Goal: Information Seeking & Learning: Learn about a topic

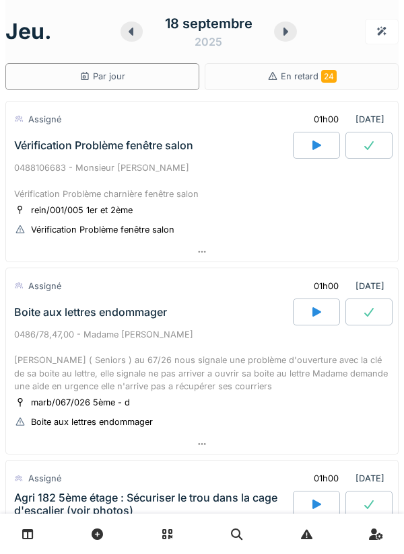
click at [218, 350] on div "0486/78,47,00 - Madame [PERSON_NAME] [PERSON_NAME] ( Seniors ) au 67/26 nous si…" at bounding box center [201, 360] width 375 height 65
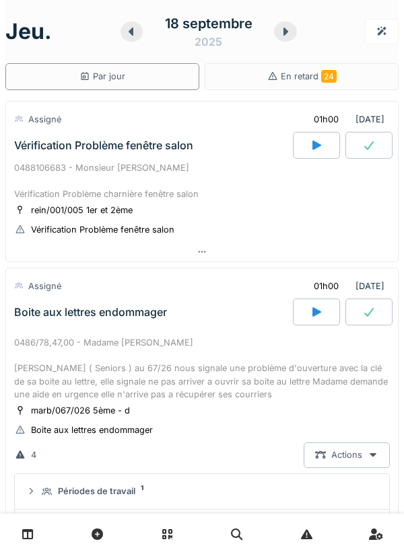
scroll to position [214, 0]
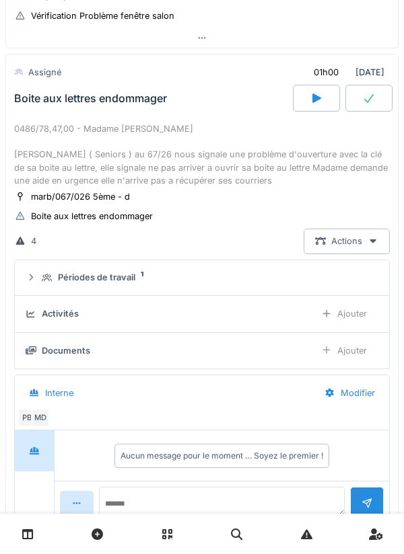
click at [224, 206] on div "marb/067/026 5ème - d Boite aux lettres endommager" at bounding box center [201, 207] width 375 height 34
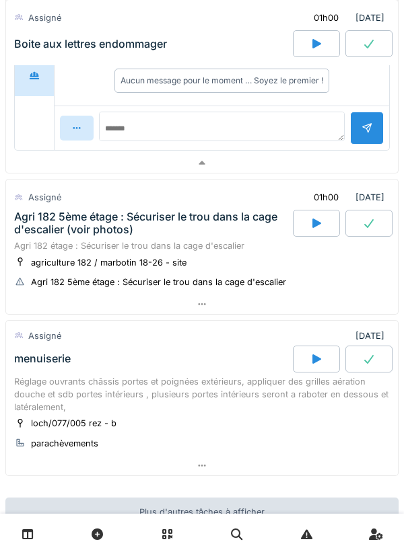
scroll to position [586, 0]
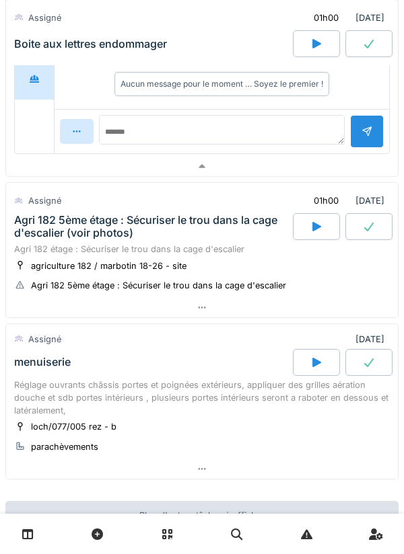
click at [242, 254] on div "Agri 182 étage : Sécuriser le trou dans la cage d'escalier" at bounding box center [201, 249] width 375 height 13
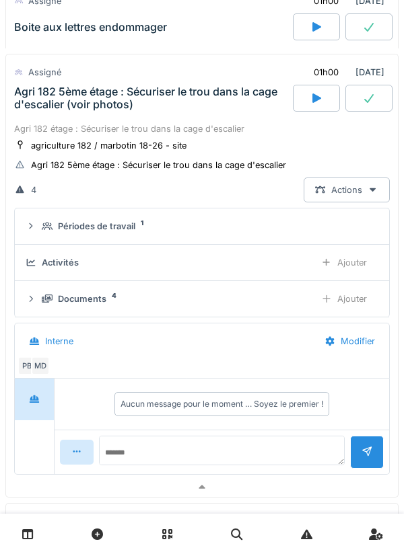
scroll to position [715, 0]
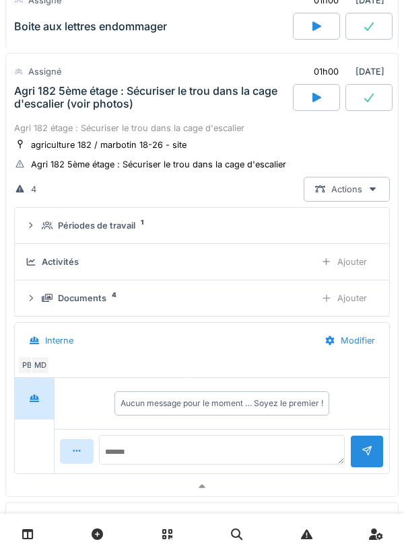
click at [226, 296] on div "Documents 4" at bounding box center [173, 298] width 262 height 13
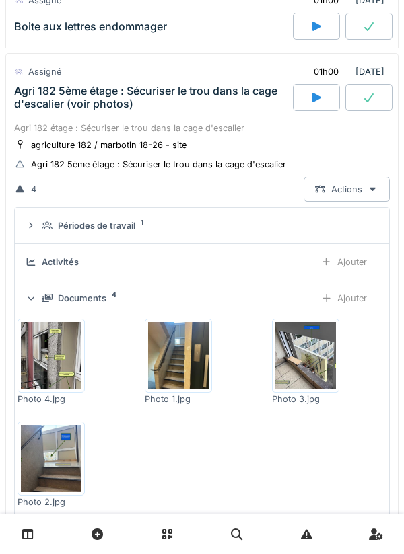
click at [67, 469] on img at bounding box center [51, 458] width 61 height 67
click at [75, 363] on img at bounding box center [51, 355] width 61 height 67
click at [59, 351] on img at bounding box center [51, 355] width 61 height 67
click at [320, 364] on img at bounding box center [305, 355] width 61 height 67
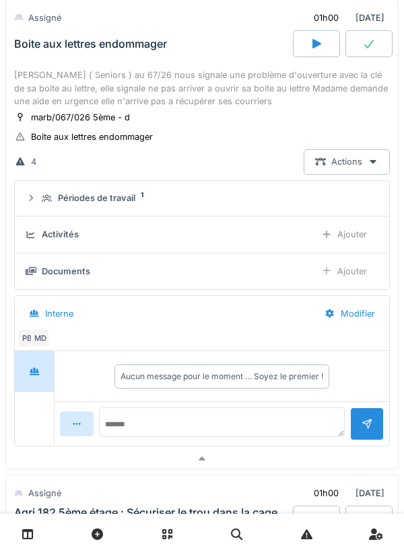
scroll to position [0, 0]
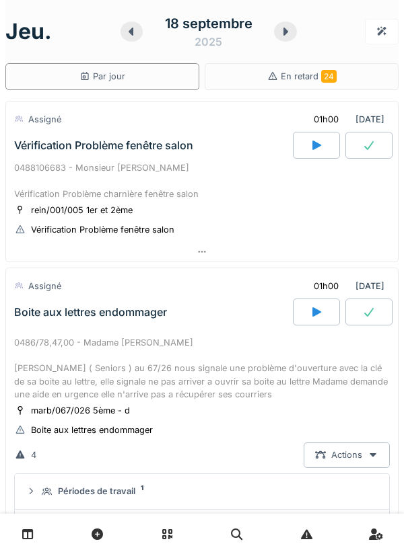
click at [186, 198] on div "0488106683 - Monsieur [PERSON_NAME] Vérification Problème charnière fenêtre sal…" at bounding box center [201, 180] width 375 height 39
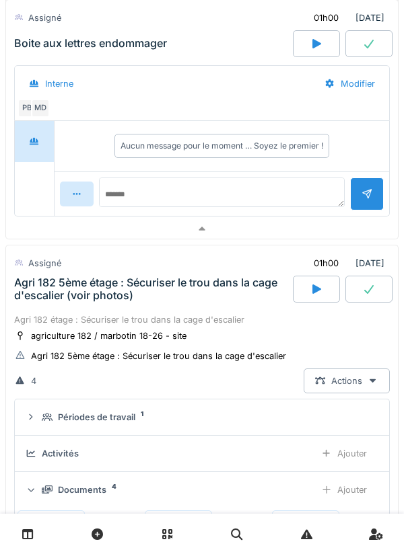
scroll to position [899, 0]
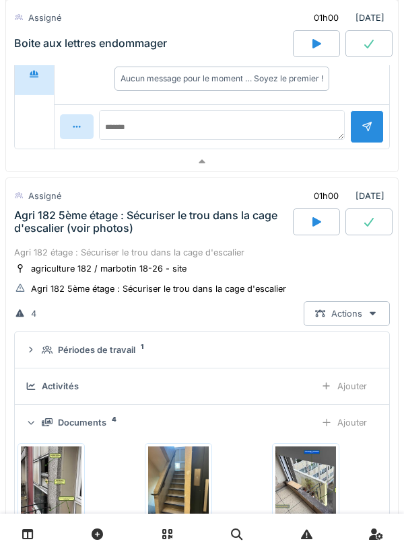
click at [206, 256] on div "Agri 182 étage : Sécuriser le trou dans la cage d'escalier" at bounding box center [201, 252] width 375 height 13
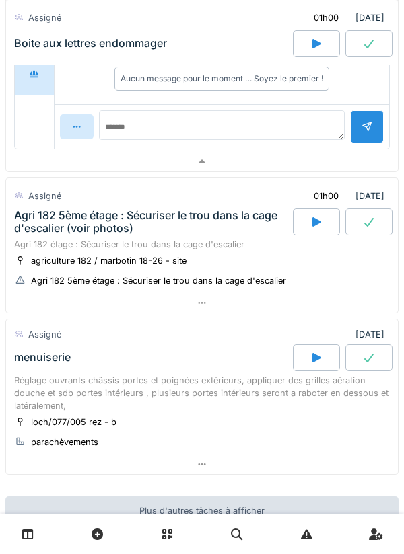
scroll to position [964, 0]
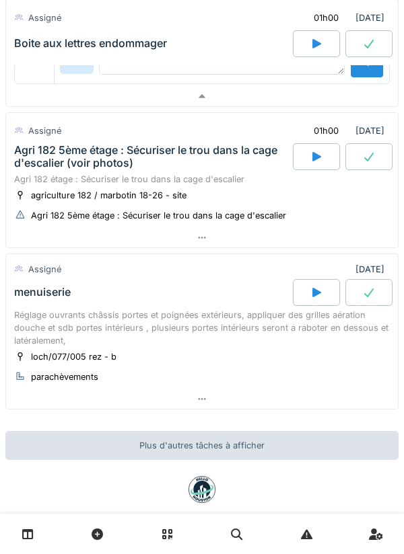
click at [84, 190] on div "agriculture 182 / marbotin 18-26 - site" at bounding box center [108, 195] width 155 height 13
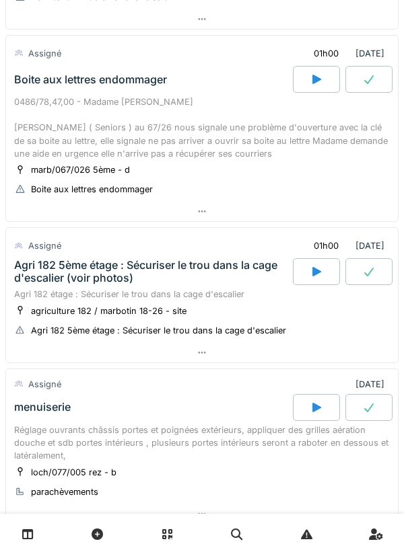
scroll to position [273, 0]
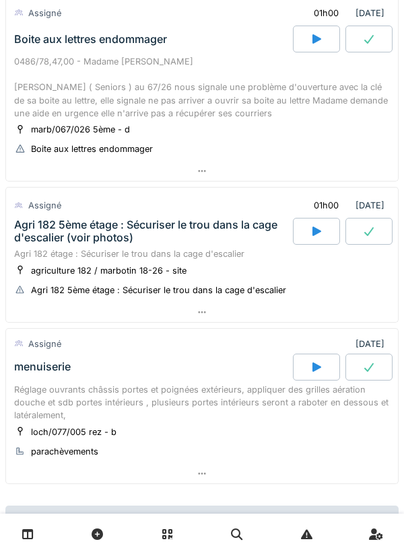
click at [237, 260] on div "Agri 182 étage : Sécuriser le trou dans la cage d'escalier" at bounding box center [201, 254] width 375 height 13
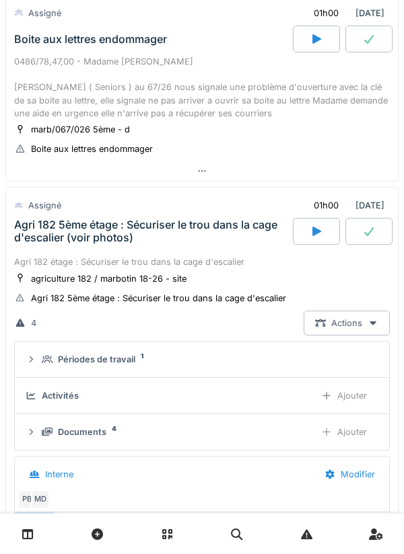
scroll to position [374, 0]
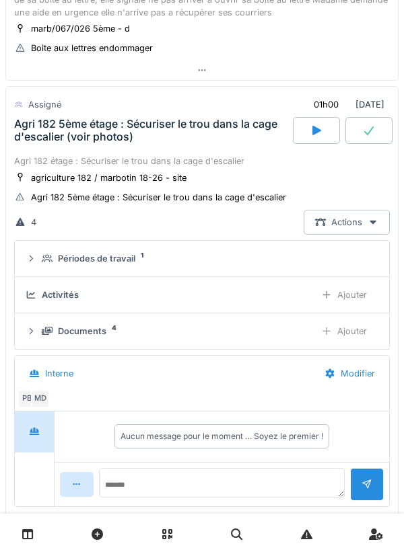
click at [184, 339] on div "Documents 4 Ajouter" at bounding box center [202, 331] width 352 height 25
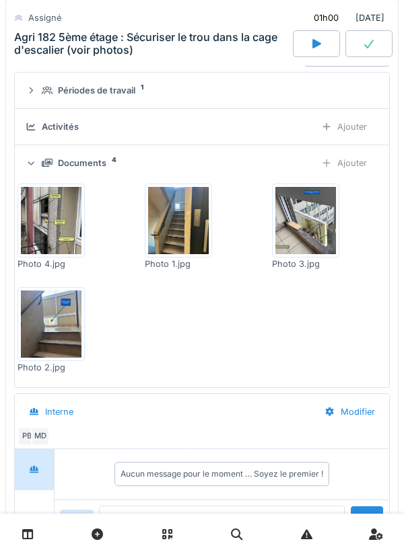
scroll to position [543, 0]
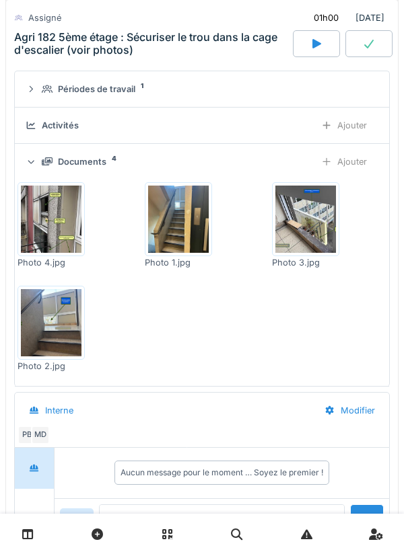
click at [46, 227] on img at bounding box center [51, 219] width 61 height 67
click at [48, 209] on img at bounding box center [51, 219] width 61 height 67
click at [313, 232] on img at bounding box center [305, 219] width 61 height 67
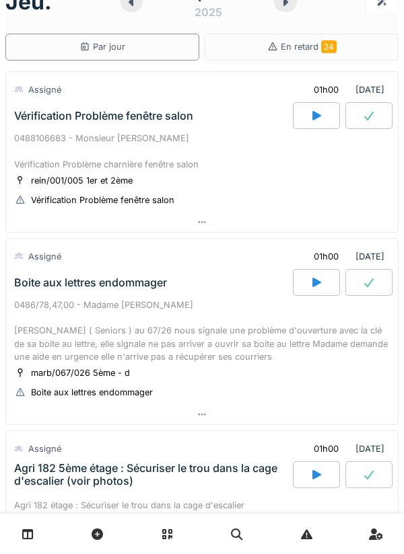
scroll to position [30, 0]
click at [322, 115] on icon at bounding box center [315, 115] width 13 height 11
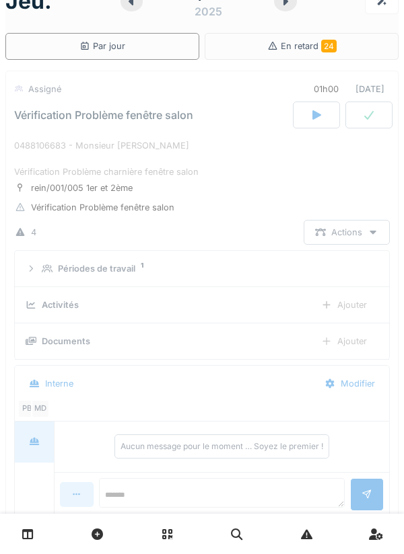
scroll to position [47, 0]
